Goal: Information Seeking & Learning: Understand process/instructions

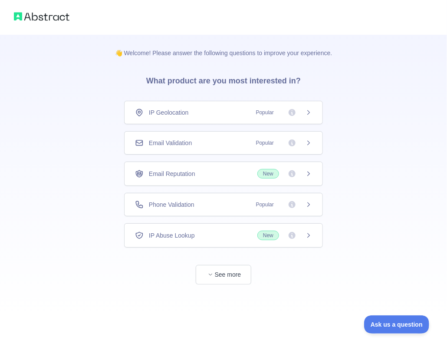
click at [247, 116] on div "IP Geolocation Popular" at bounding box center [223, 112] width 177 height 9
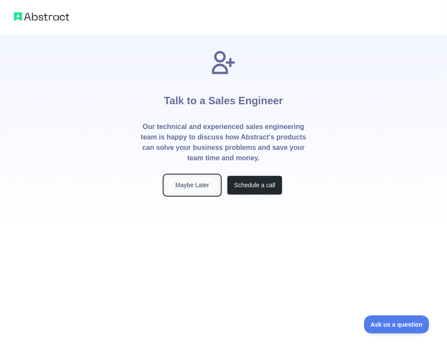
click at [196, 185] on button "Maybe Later" at bounding box center [193, 185] width 56 height 20
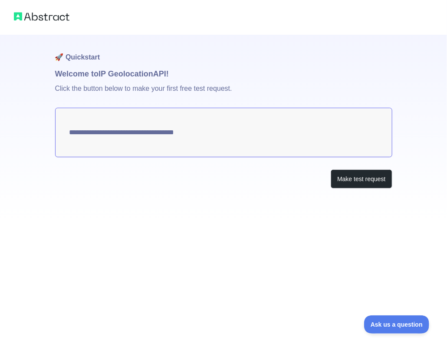
type textarea "**********"
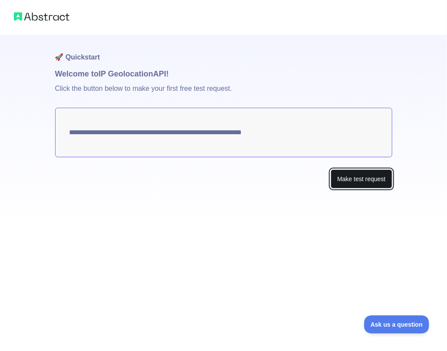
click at [349, 176] on button "Make test request" at bounding box center [361, 179] width 61 height 20
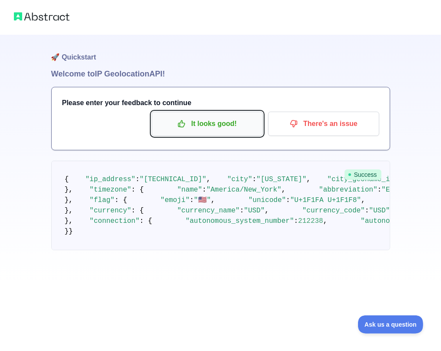
click at [215, 122] on p "It looks good!" at bounding box center [207, 123] width 98 height 15
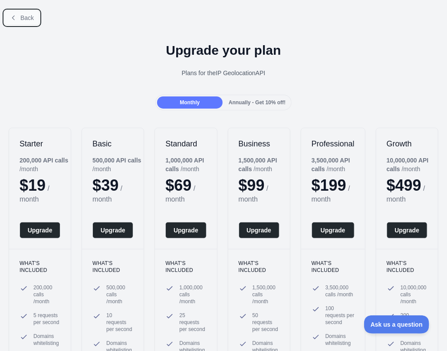
click at [24, 20] on span "Back" at bounding box center [26, 17] width 13 height 7
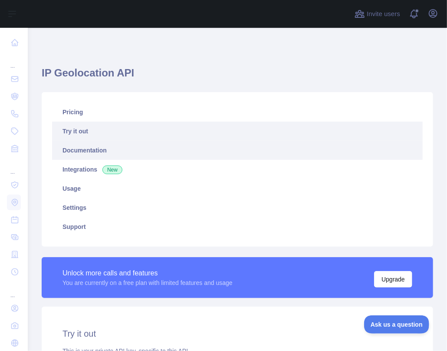
click at [85, 148] on link "Documentation" at bounding box center [237, 150] width 371 height 19
